Goal: Find specific page/section: Find specific page/section

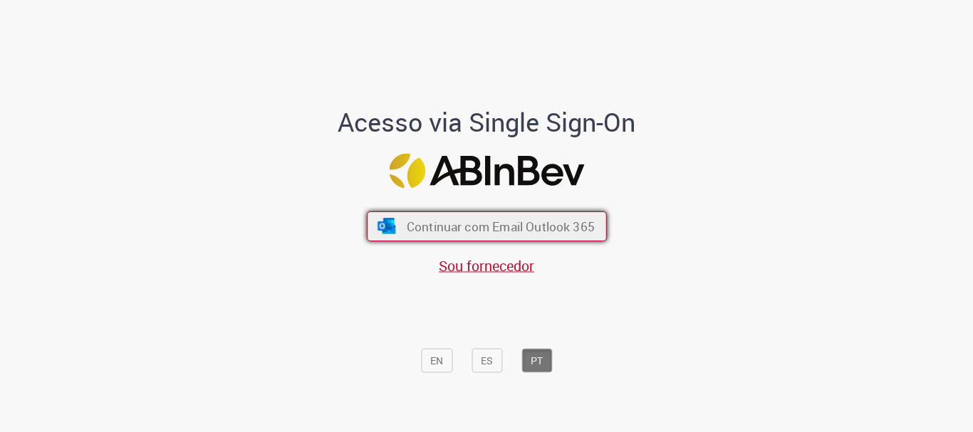
click at [479, 235] on button "Continuar com Email Outlook 365" at bounding box center [487, 227] width 240 height 30
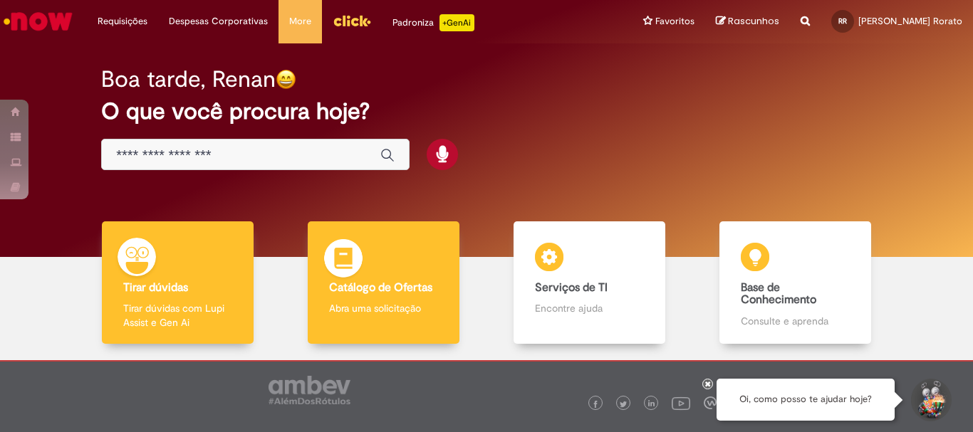
click at [394, 324] on div "Catálogo de Ofertas Catálogo de Ofertas Abra uma solicitação" at bounding box center [383, 282] width 151 height 123
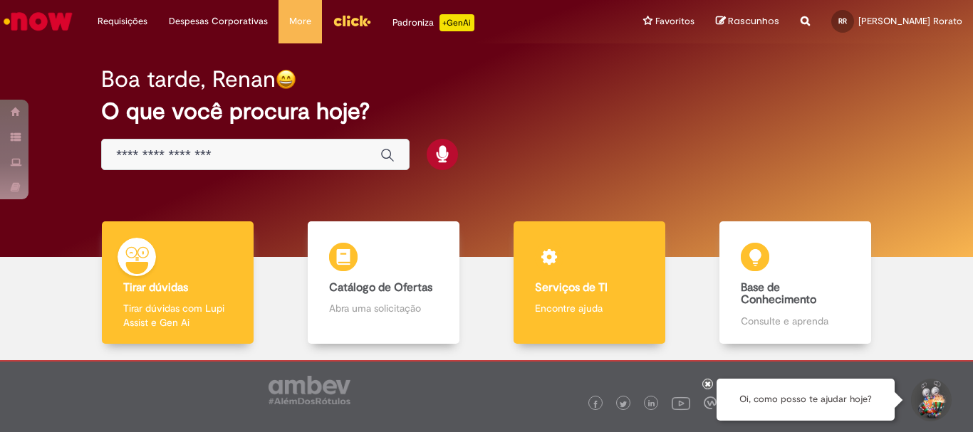
click at [605, 302] on p "Encontre ajuda" at bounding box center [589, 308] width 108 height 14
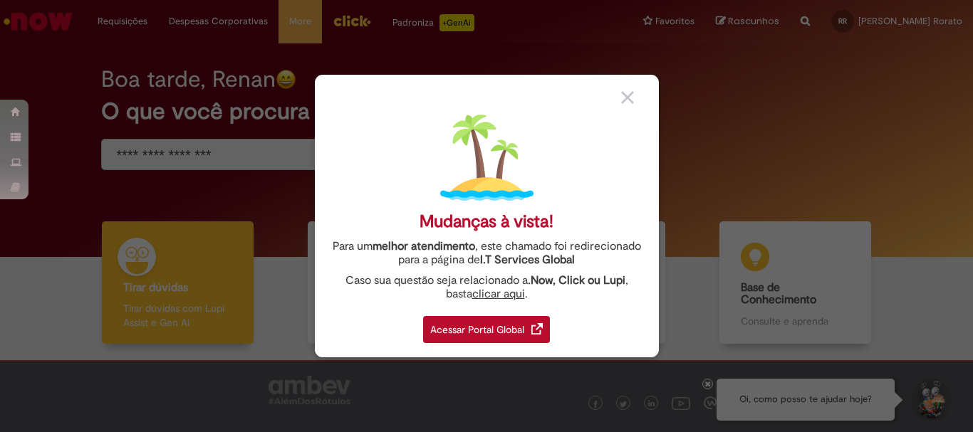
drag, startPoint x: 499, startPoint y: 351, endPoint x: 508, endPoint y: 321, distance: 31.3
click at [498, 351] on div "Mudanças à vista! Para um melhor atendimento , este chamado foi redirecionado p…" at bounding box center [487, 216] width 344 height 283
click at [508, 321] on div "Acessar Portal Global" at bounding box center [486, 329] width 127 height 27
